Goal: Transaction & Acquisition: Purchase product/service

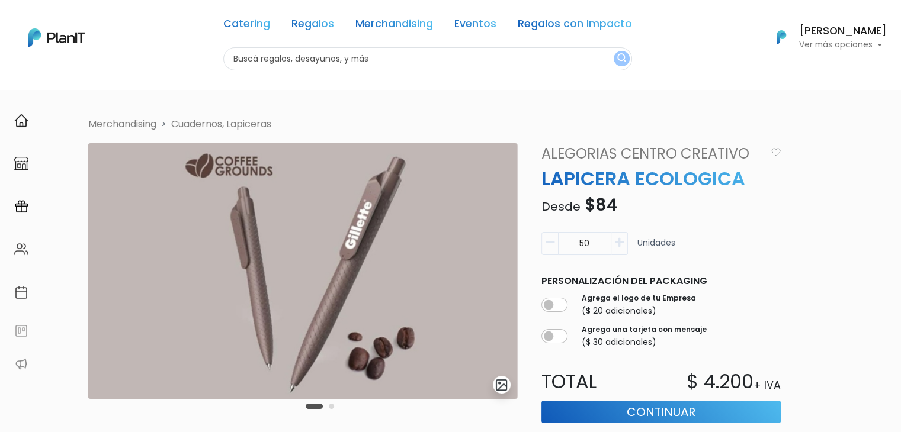
click at [275, 60] on input "text" at bounding box center [427, 58] width 409 height 23
type input "yo des"
click at [614, 51] on button "submit" at bounding box center [622, 58] width 16 height 15
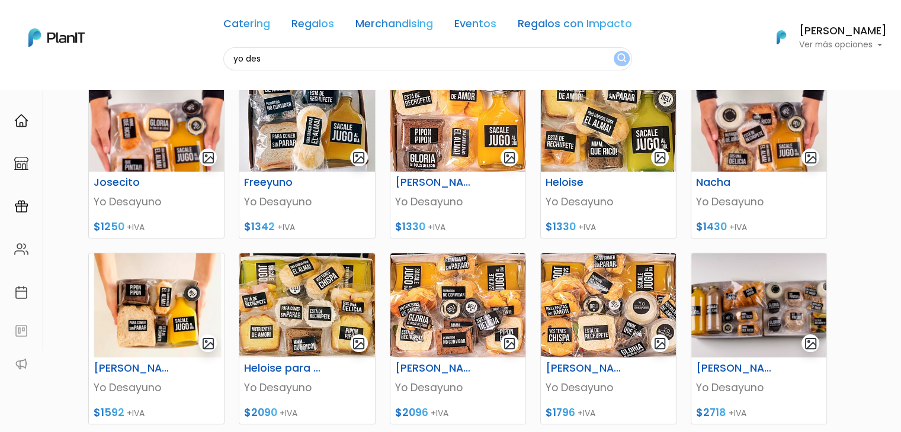
scroll to position [126, 0]
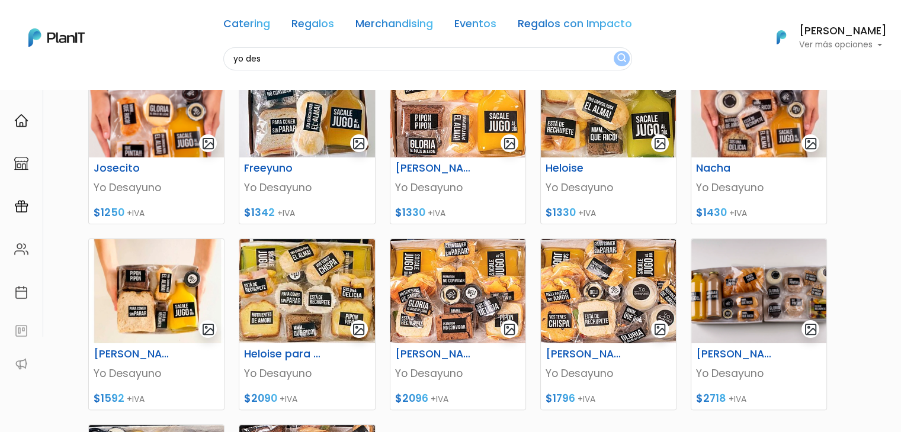
scroll to position [184, 0]
click at [145, 139] on img at bounding box center [156, 106] width 135 height 104
